Goal: Information Seeking & Learning: Learn about a topic

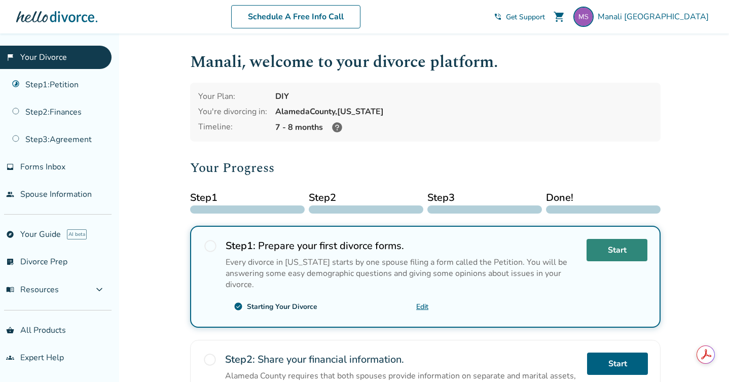
click at [609, 253] on link "Start" at bounding box center [617, 250] width 61 height 22
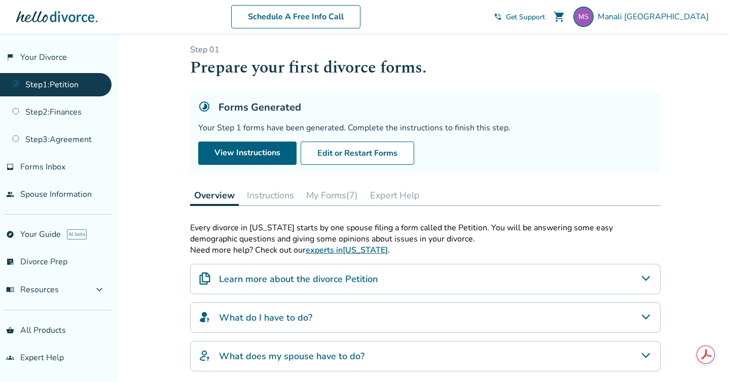
scroll to position [7, 0]
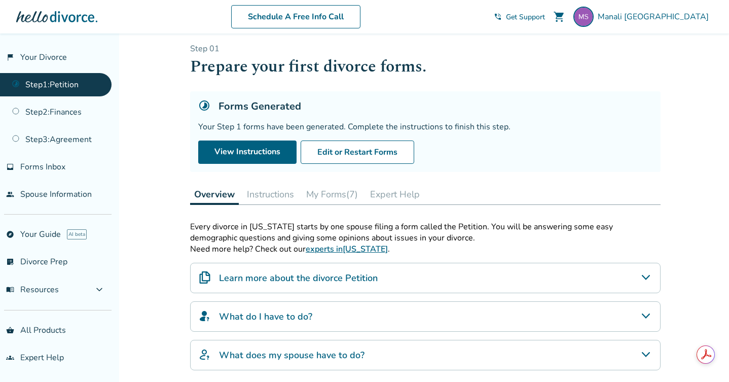
click at [258, 191] on button "Instructions" at bounding box center [270, 194] width 55 height 20
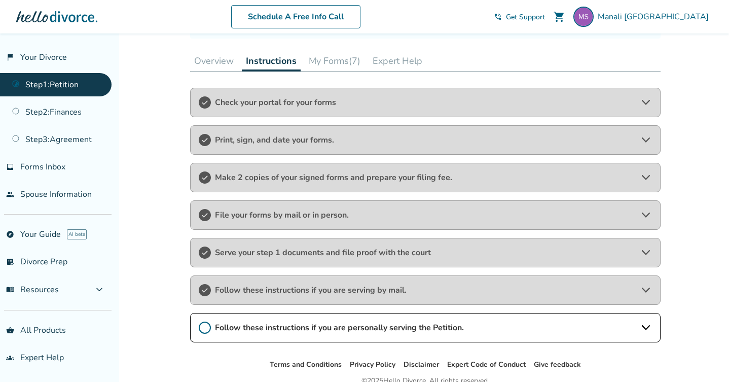
scroll to position [120, 0]
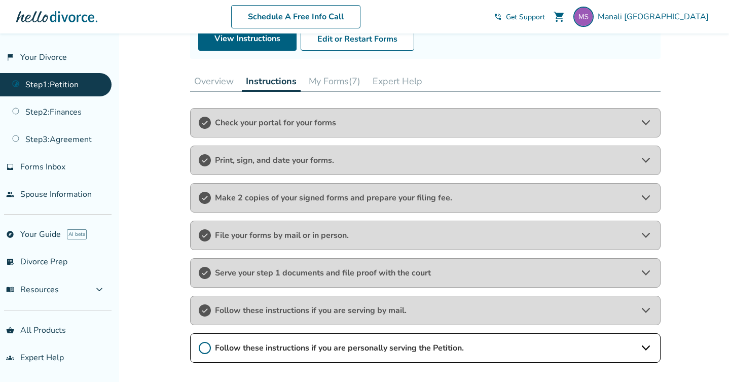
click at [342, 78] on button "My Forms (7)" at bounding box center [335, 81] width 60 height 20
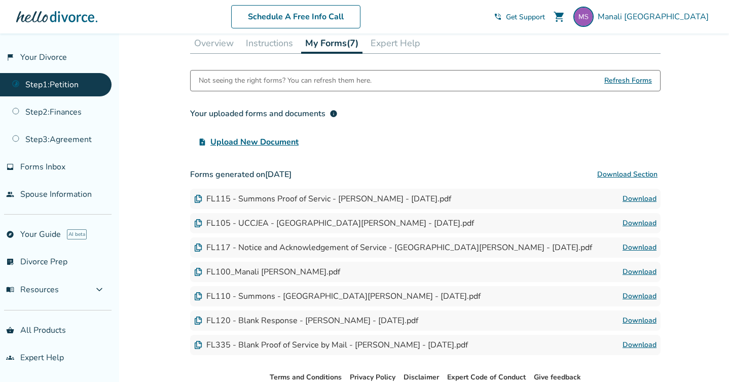
scroll to position [143, 0]
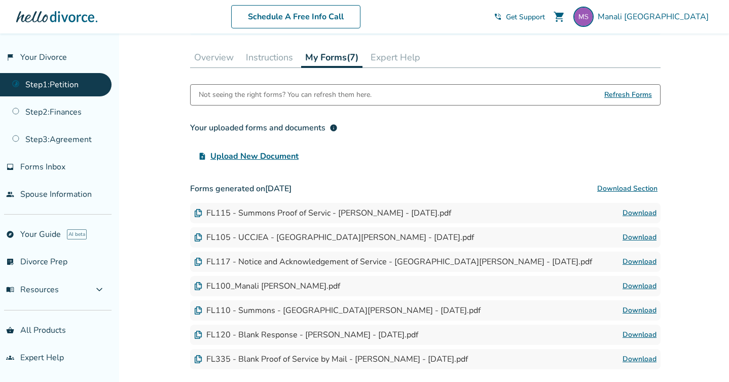
click at [395, 52] on button "Expert Help" at bounding box center [396, 57] width 58 height 20
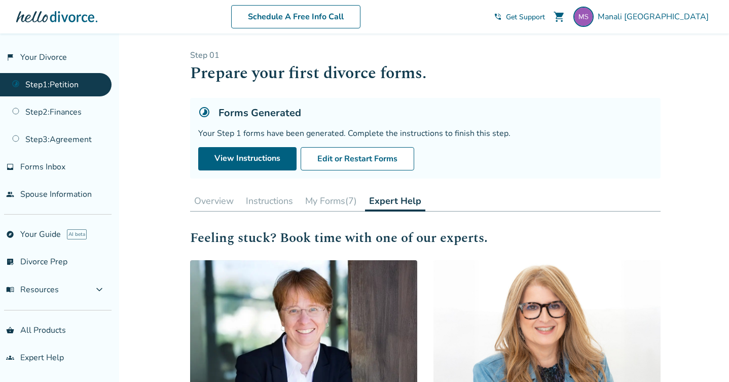
click at [545, 18] on span "Get Support" at bounding box center [525, 17] width 39 height 10
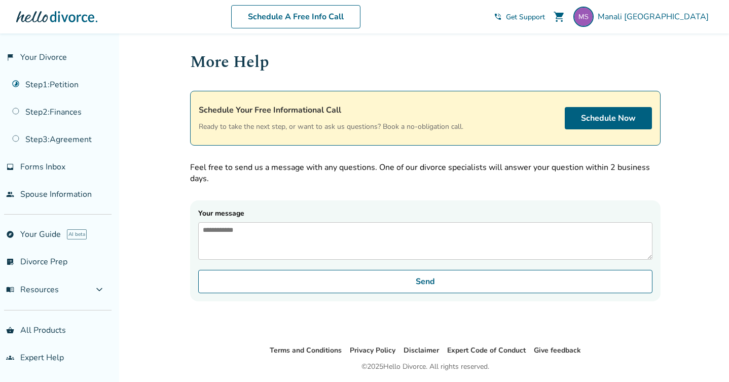
click at [297, 238] on textarea "Your message" at bounding box center [425, 241] width 454 height 38
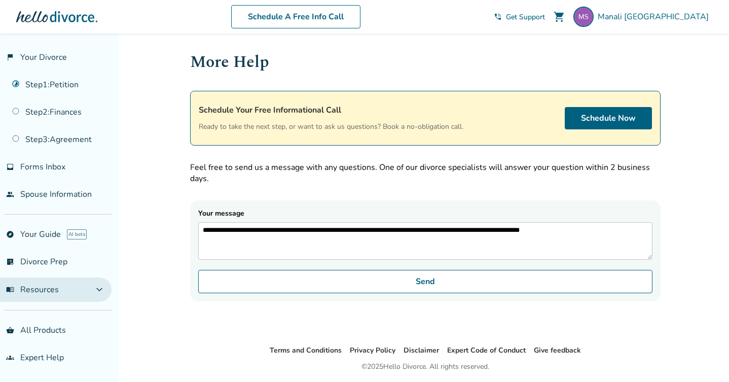
type textarea "**********"
click at [37, 284] on span "menu_book Resources" at bounding box center [32, 289] width 53 height 11
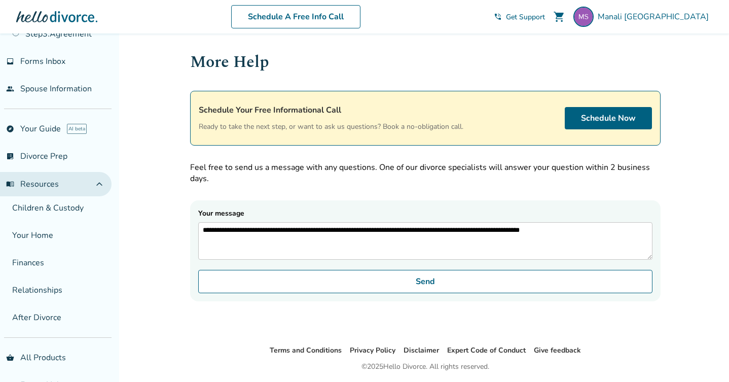
scroll to position [128, 0]
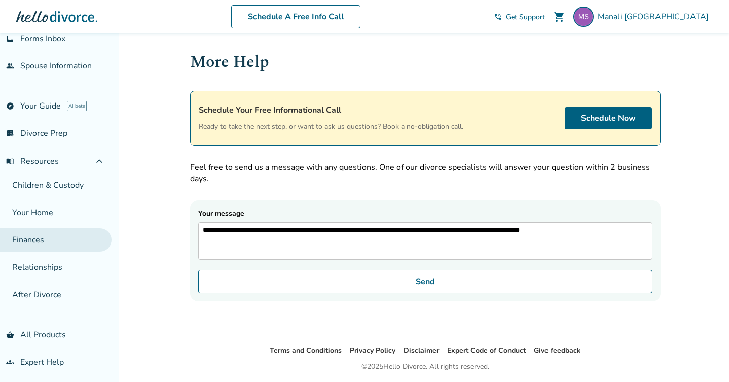
click at [31, 240] on link "Finances" at bounding box center [56, 239] width 112 height 23
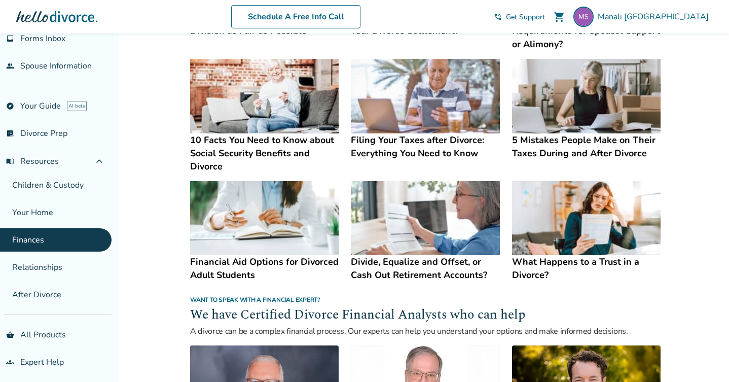
scroll to position [423, 0]
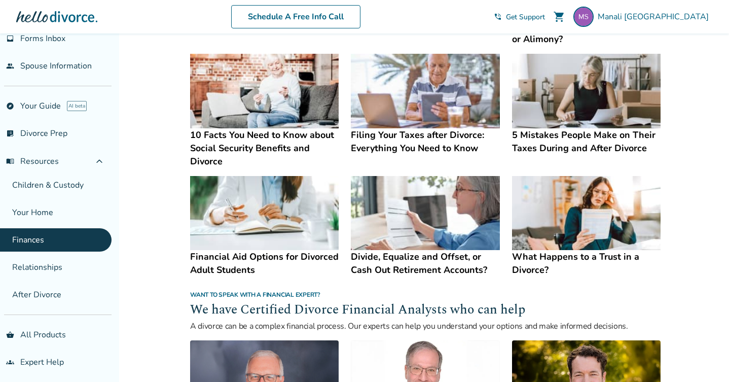
click at [415, 223] on img at bounding box center [425, 213] width 149 height 75
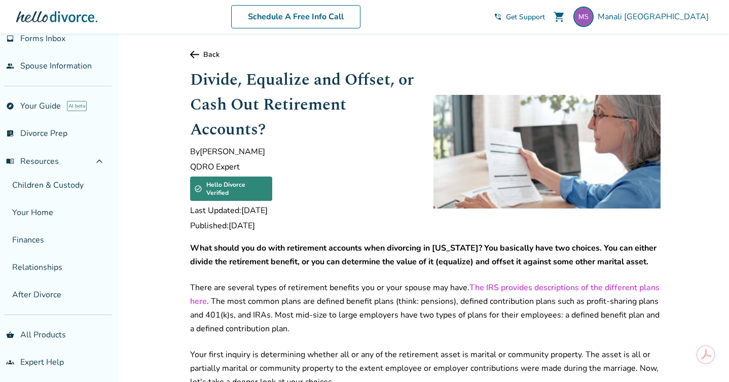
click at [209, 56] on link "Back" at bounding box center [425, 55] width 470 height 10
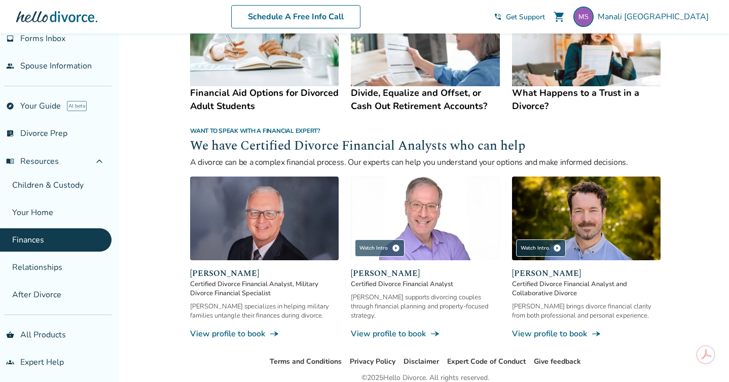
scroll to position [613, 0]
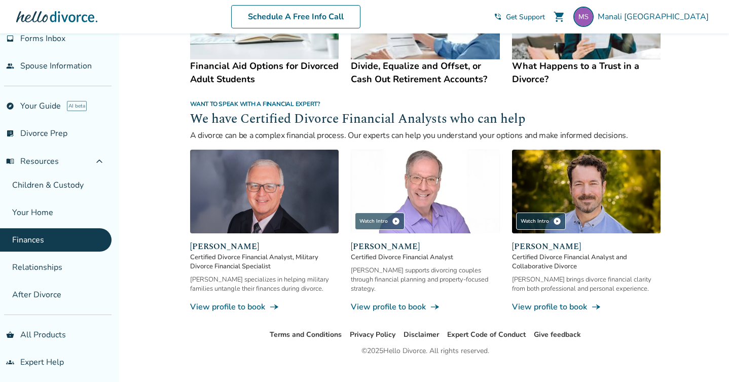
click at [569, 199] on img at bounding box center [586, 192] width 149 height 84
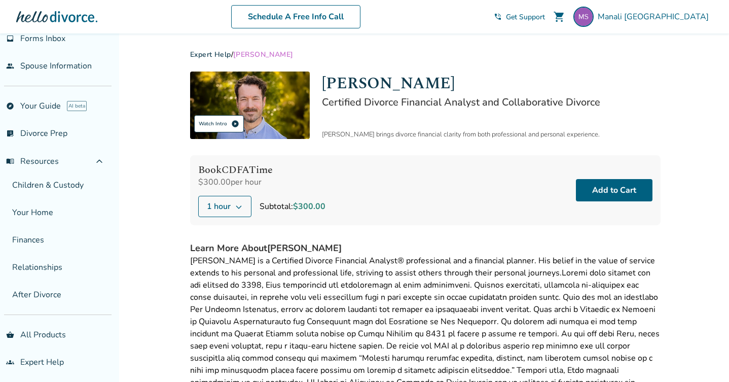
click at [215, 122] on div "Watch Intro play_circle" at bounding box center [219, 123] width 50 height 17
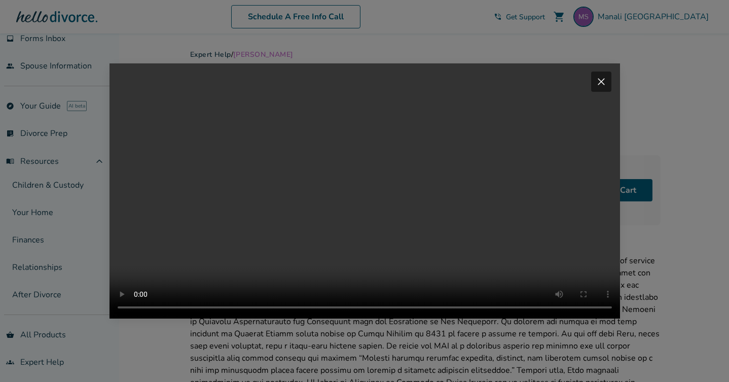
click at [604, 76] on span "close" at bounding box center [601, 82] width 12 height 12
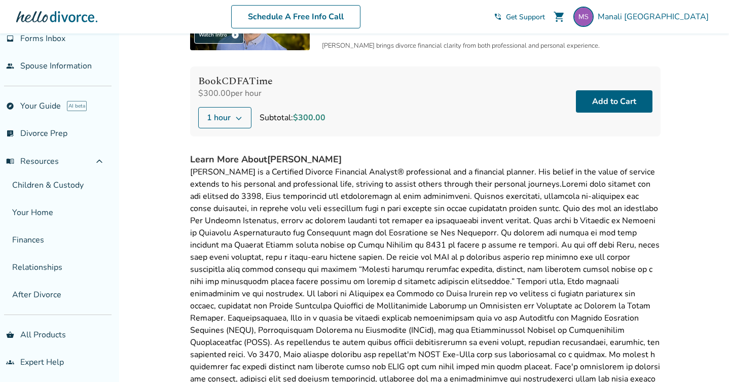
scroll to position [32, 0]
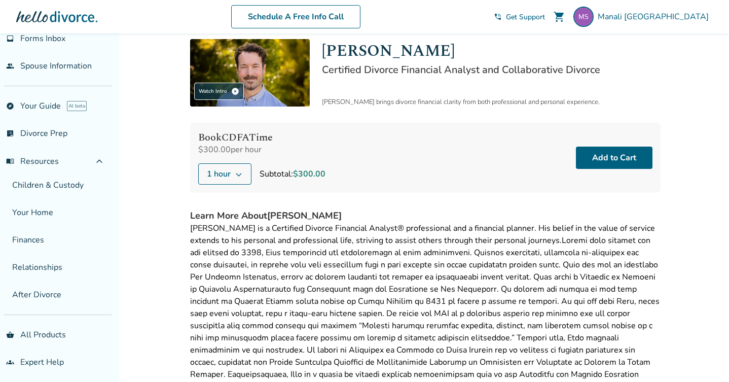
click at [226, 171] on span "1 hour" at bounding box center [219, 174] width 24 height 12
click at [470, 212] on h4 "Learn More About [PERSON_NAME]" at bounding box center [425, 215] width 470 height 13
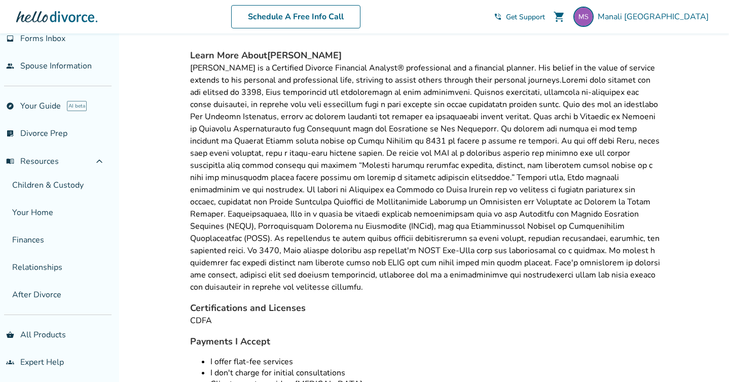
scroll to position [0, 0]
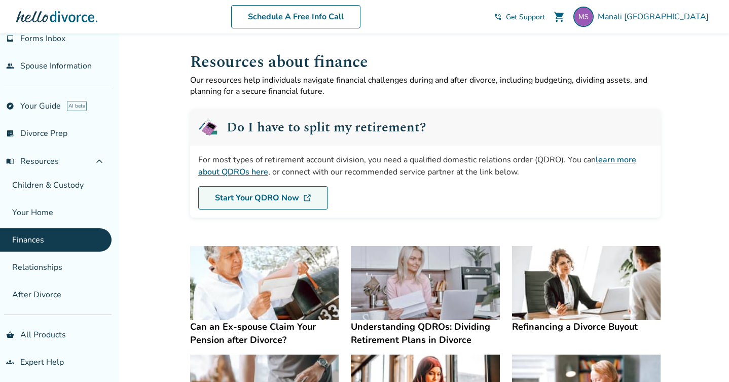
click at [265, 201] on link "Start Your QDRO Now" at bounding box center [263, 197] width 130 height 23
click at [615, 159] on link "learn more about QDROs here" at bounding box center [417, 165] width 438 height 23
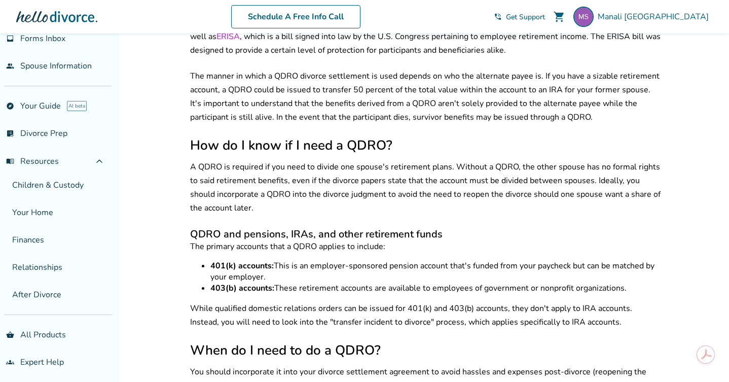
scroll to position [726, 0]
